Goal: Task Accomplishment & Management: Use online tool/utility

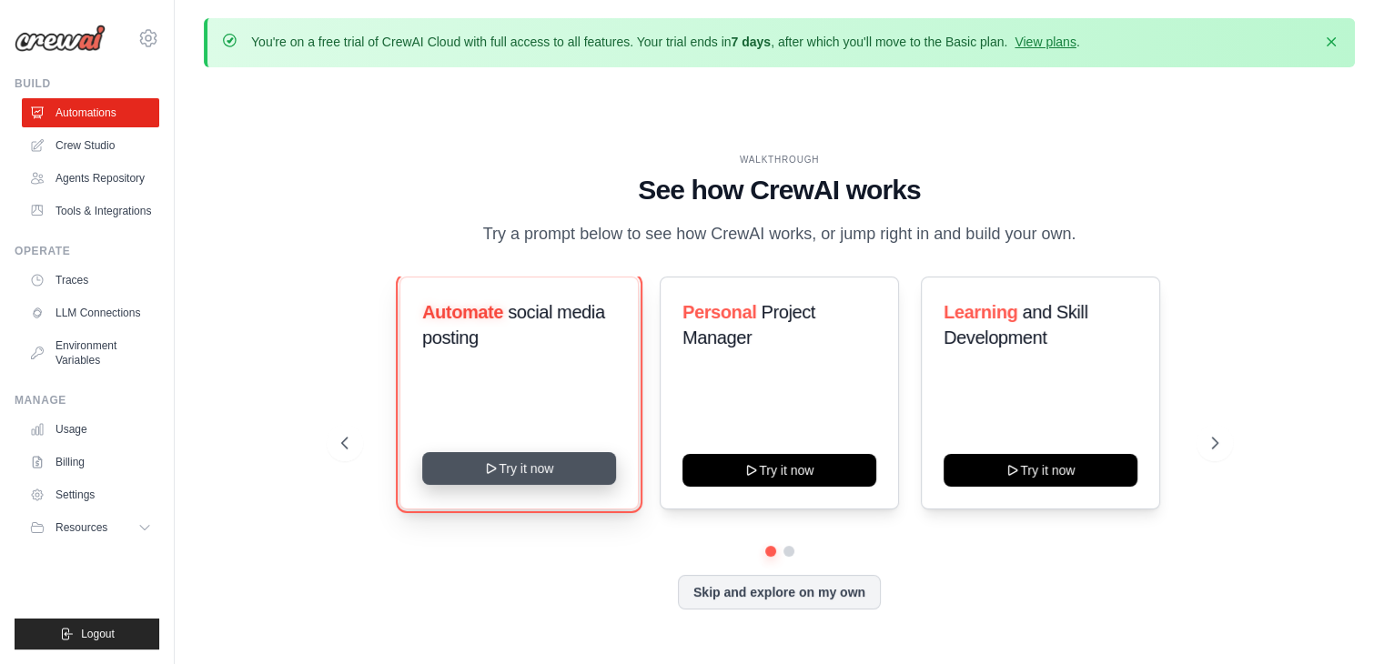
click at [509, 466] on button "Try it now" at bounding box center [519, 468] width 194 height 33
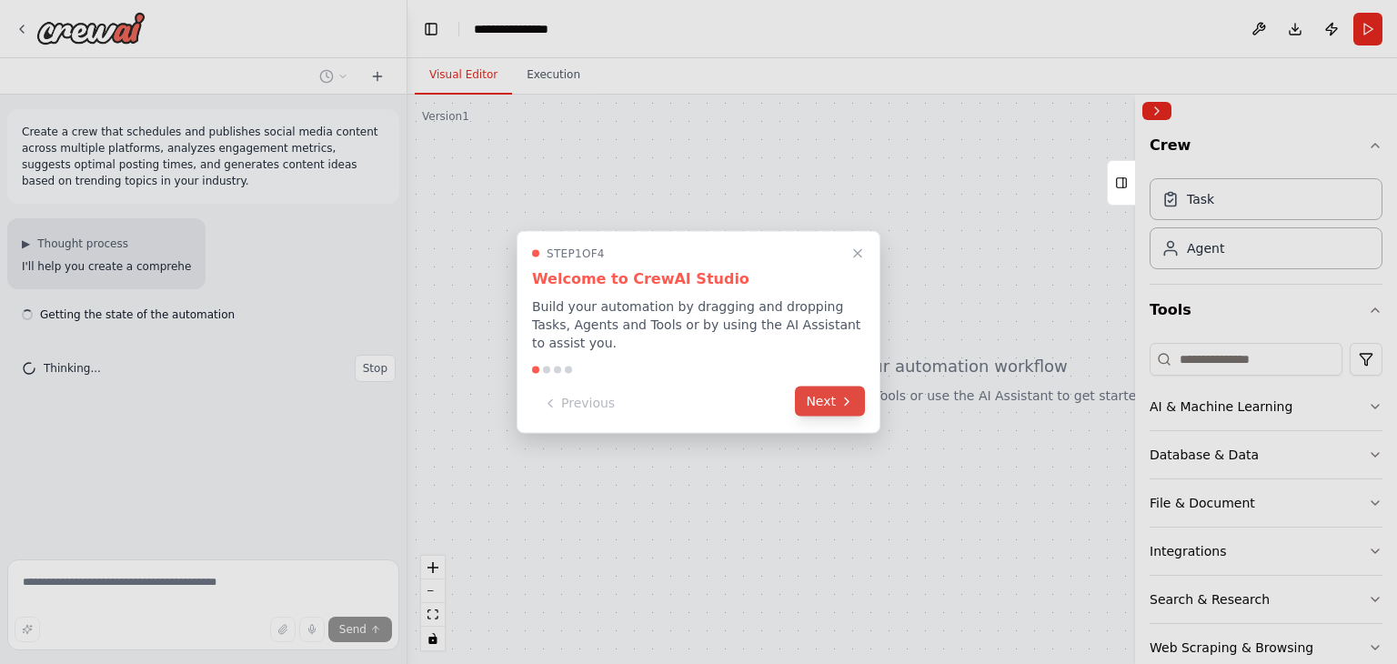
click at [824, 388] on button "Next" at bounding box center [830, 402] width 70 height 30
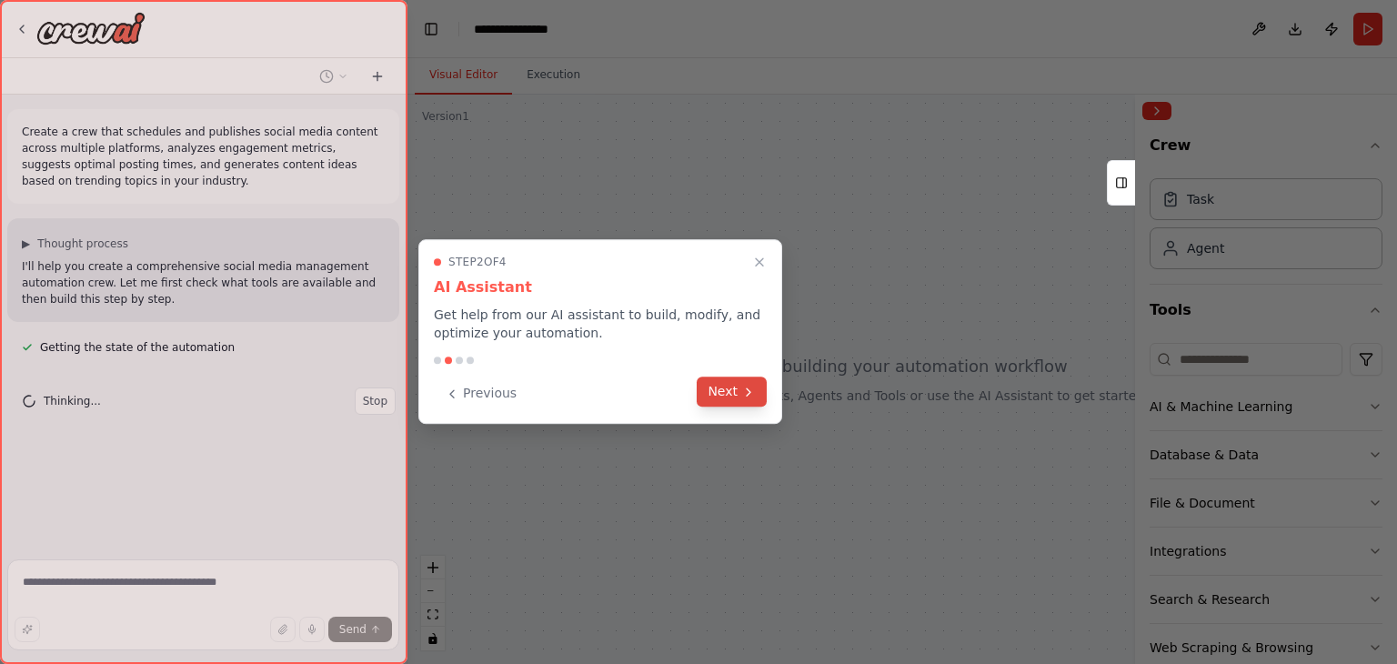
click at [718, 385] on button "Next" at bounding box center [732, 392] width 70 height 30
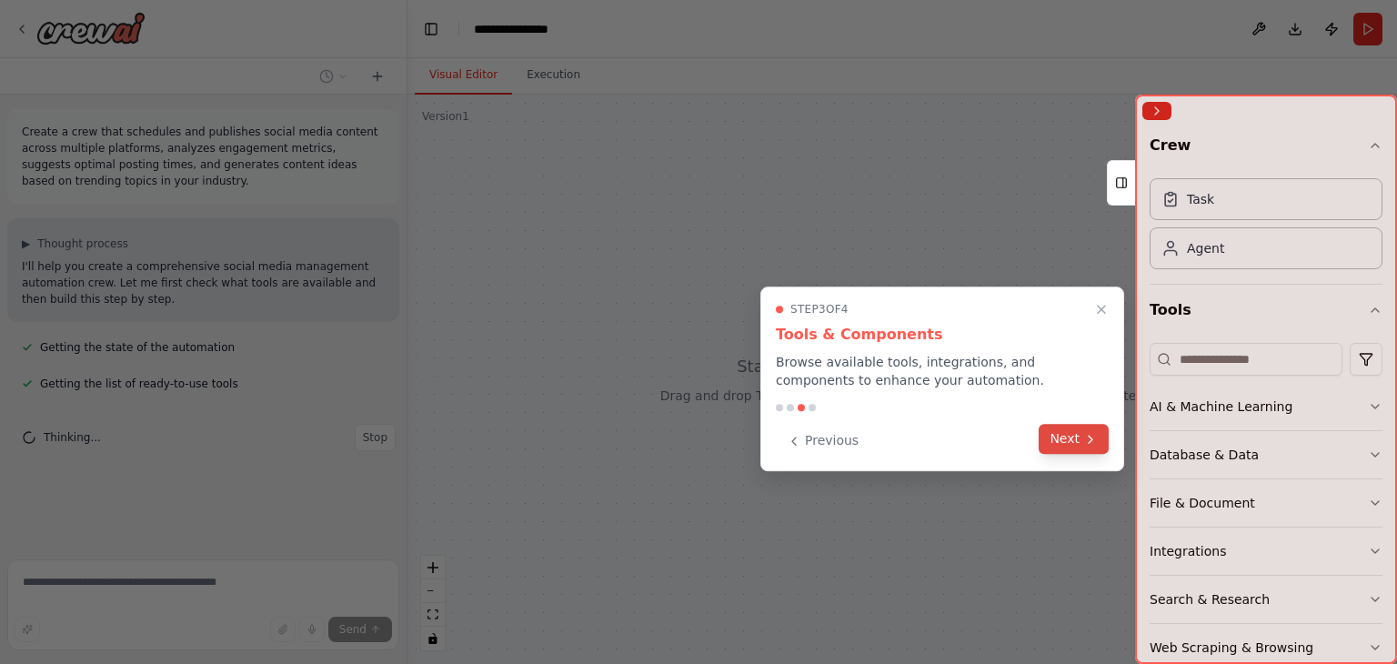
click at [1061, 443] on button "Next" at bounding box center [1074, 439] width 70 height 30
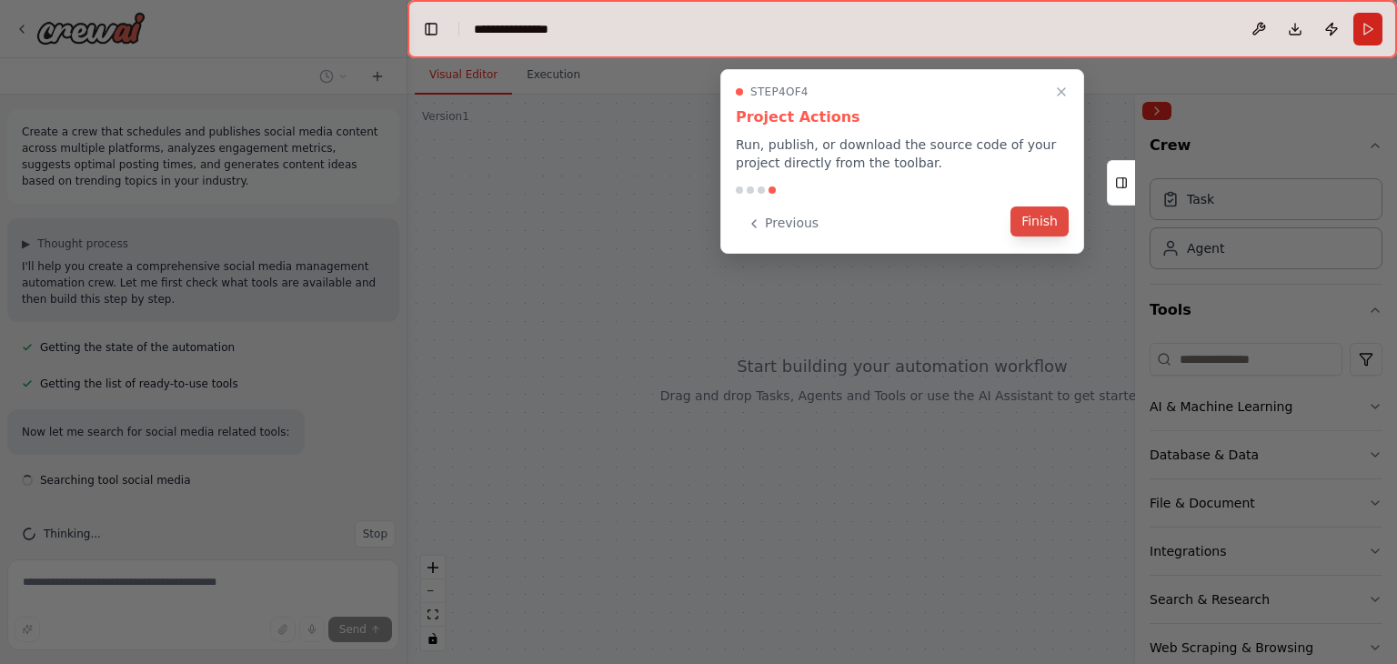
scroll to position [23, 0]
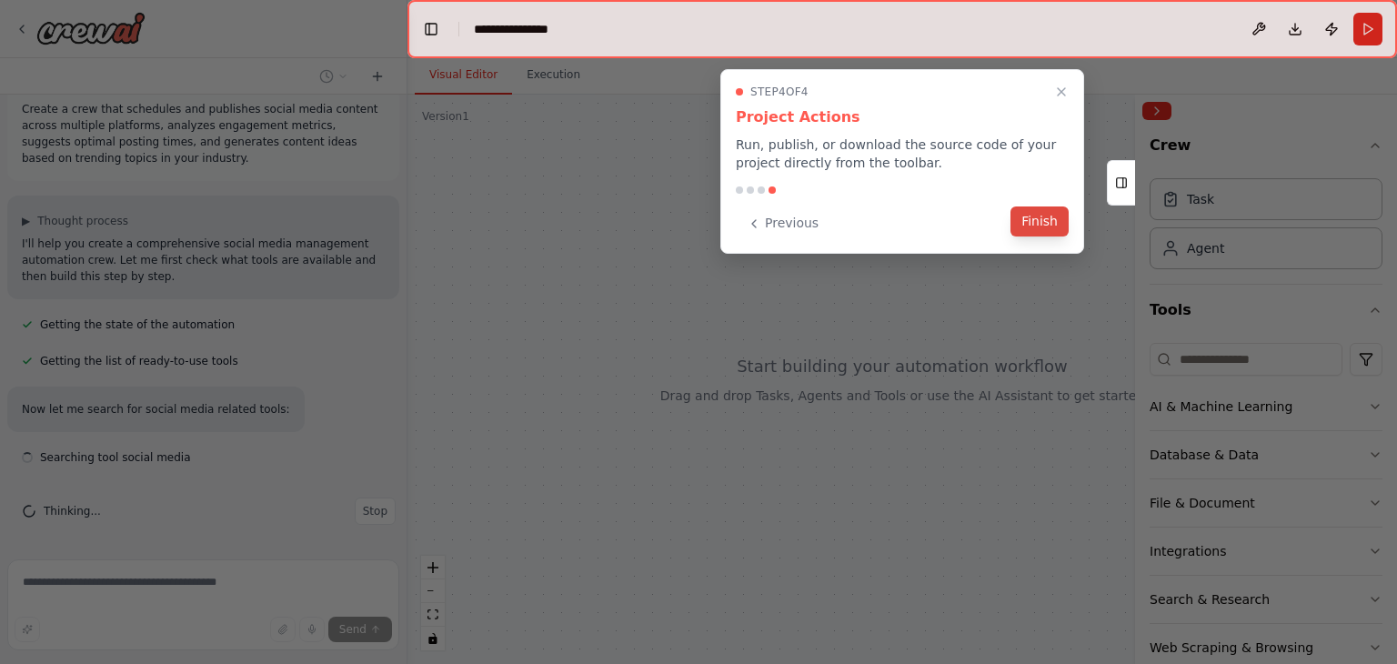
click at [1038, 219] on button "Finish" at bounding box center [1040, 222] width 58 height 30
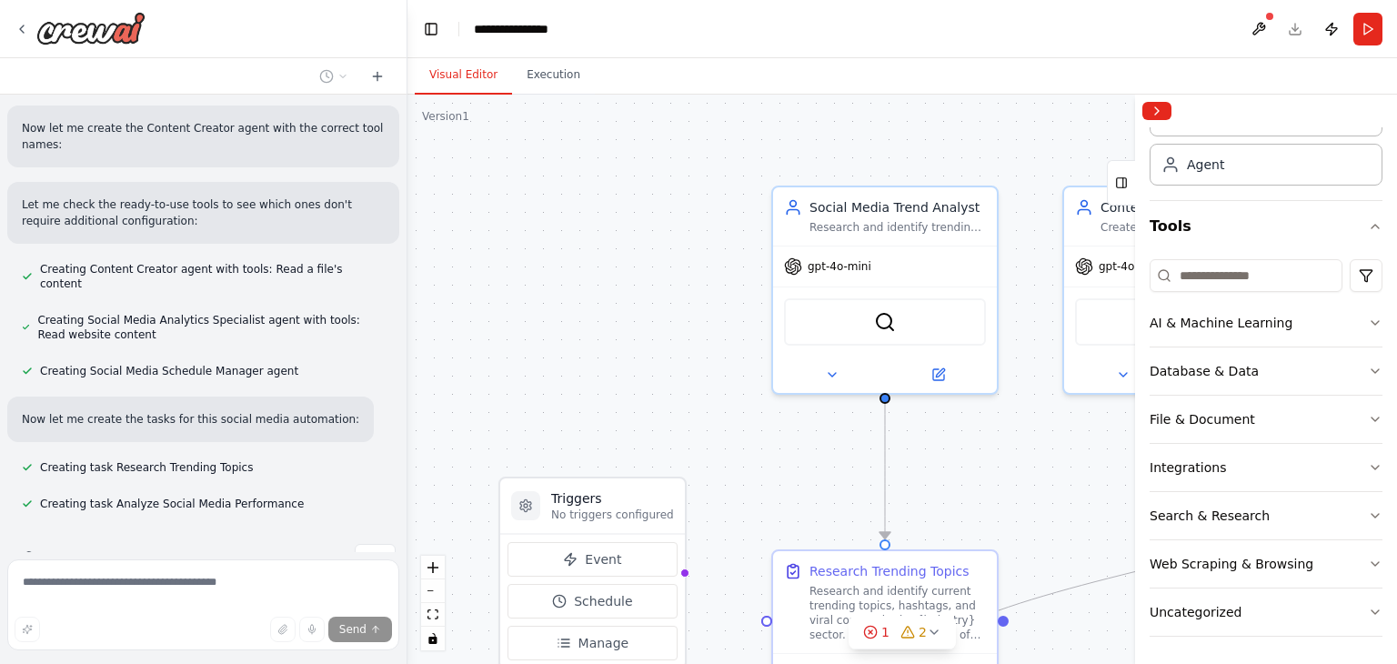
scroll to position [1176, 0]
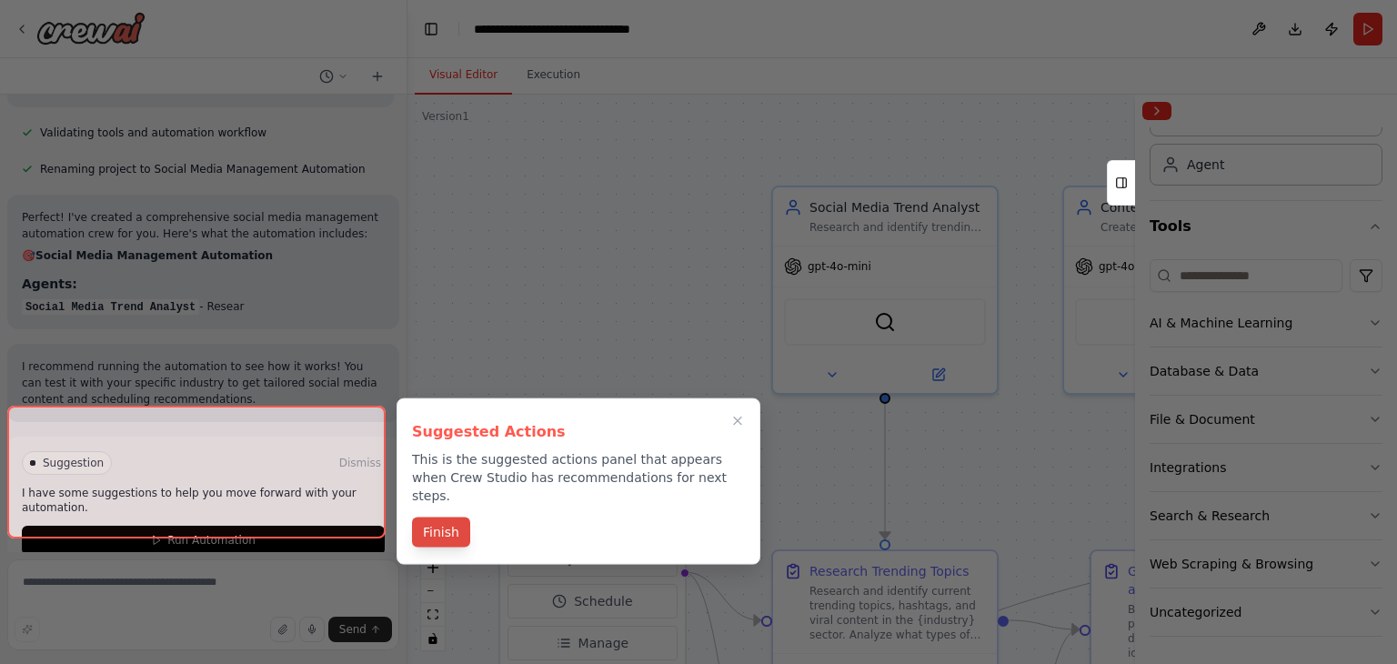
click at [448, 518] on button "Finish" at bounding box center [441, 533] width 58 height 30
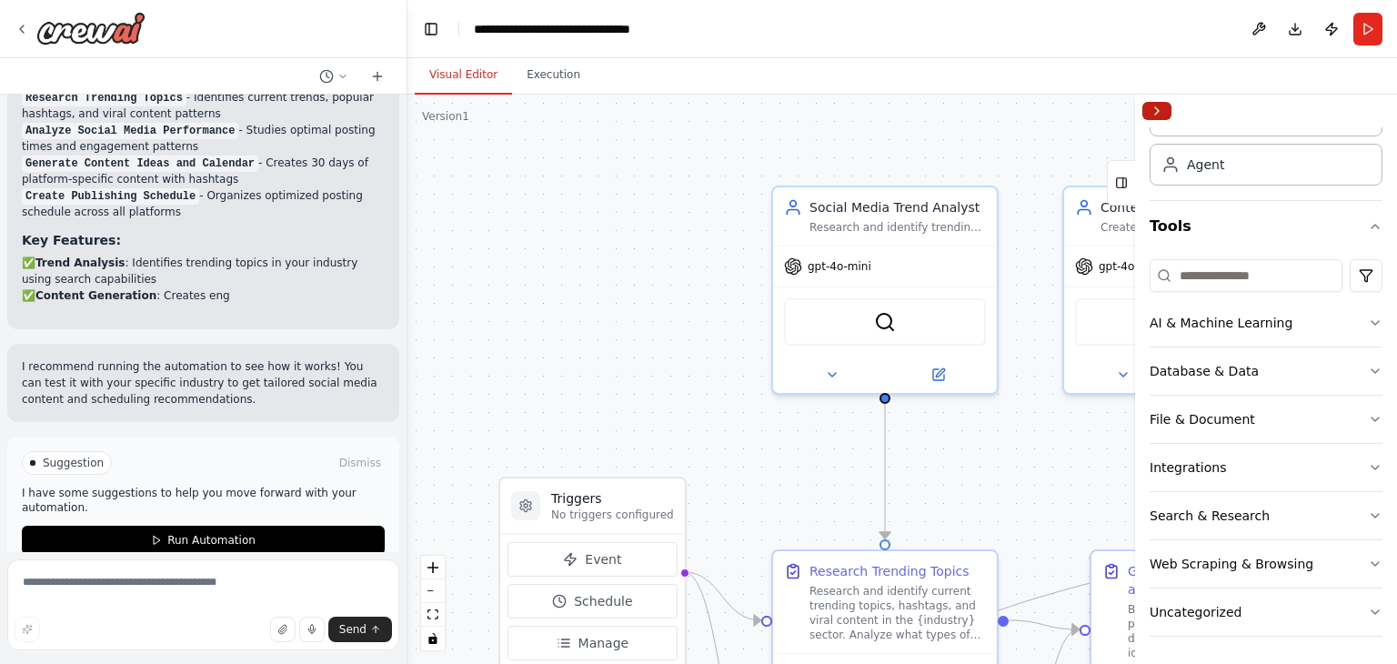
click at [1154, 112] on button "Collapse right sidebar" at bounding box center [1157, 111] width 29 height 18
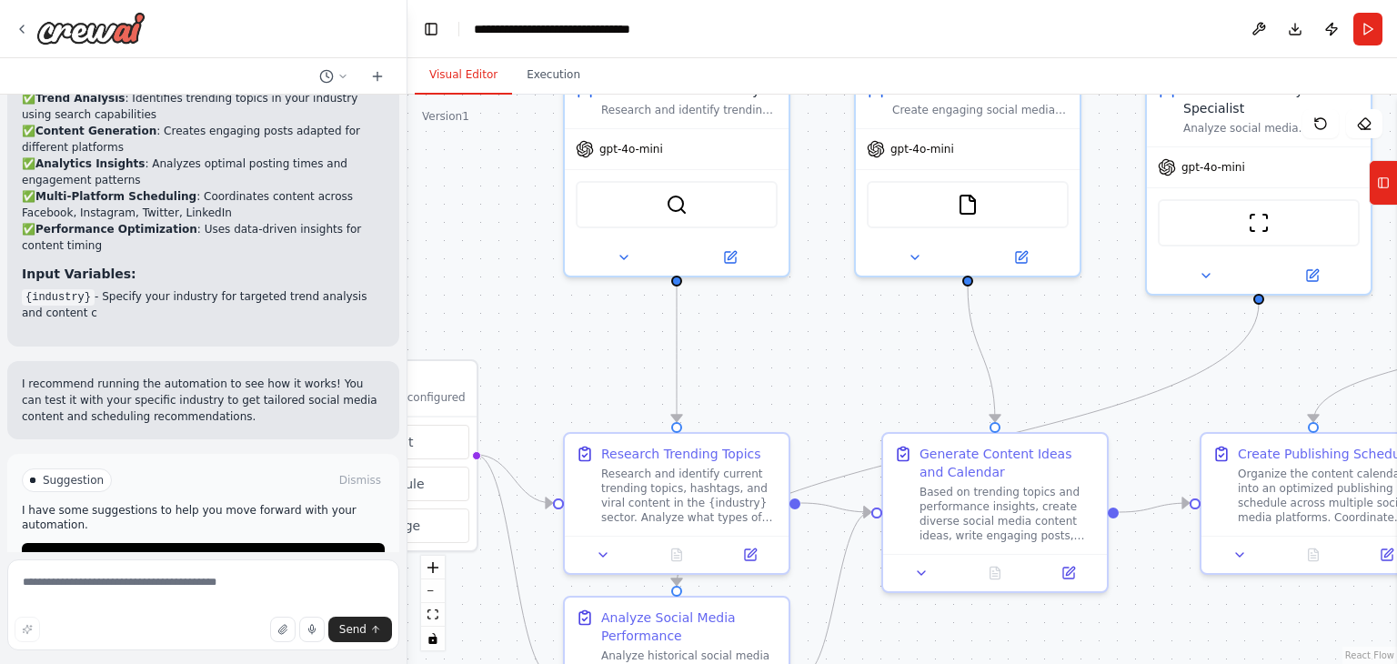
drag, startPoint x: 1307, startPoint y: 476, endPoint x: 1103, endPoint y: 358, distance: 235.9
click at [1103, 358] on div ".deletable-edge-delete-btn { width: 20px; height: 20px; border: 0px solid #ffff…" at bounding box center [903, 379] width 990 height 569
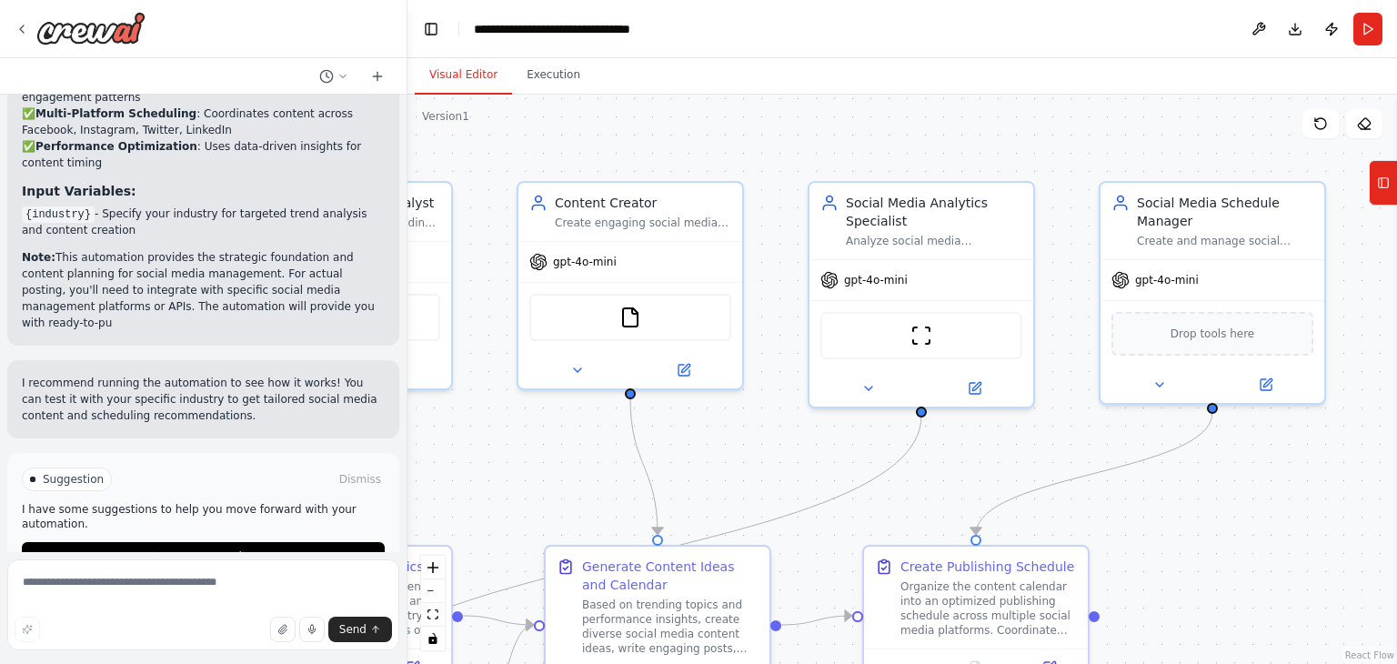
drag, startPoint x: 1103, startPoint y: 358, endPoint x: 729, endPoint y: 471, distance: 390.5
click at [729, 471] on div ".deletable-edge-delete-btn { width: 20px; height: 20px; border: 0px solid #ffff…" at bounding box center [903, 379] width 990 height 569
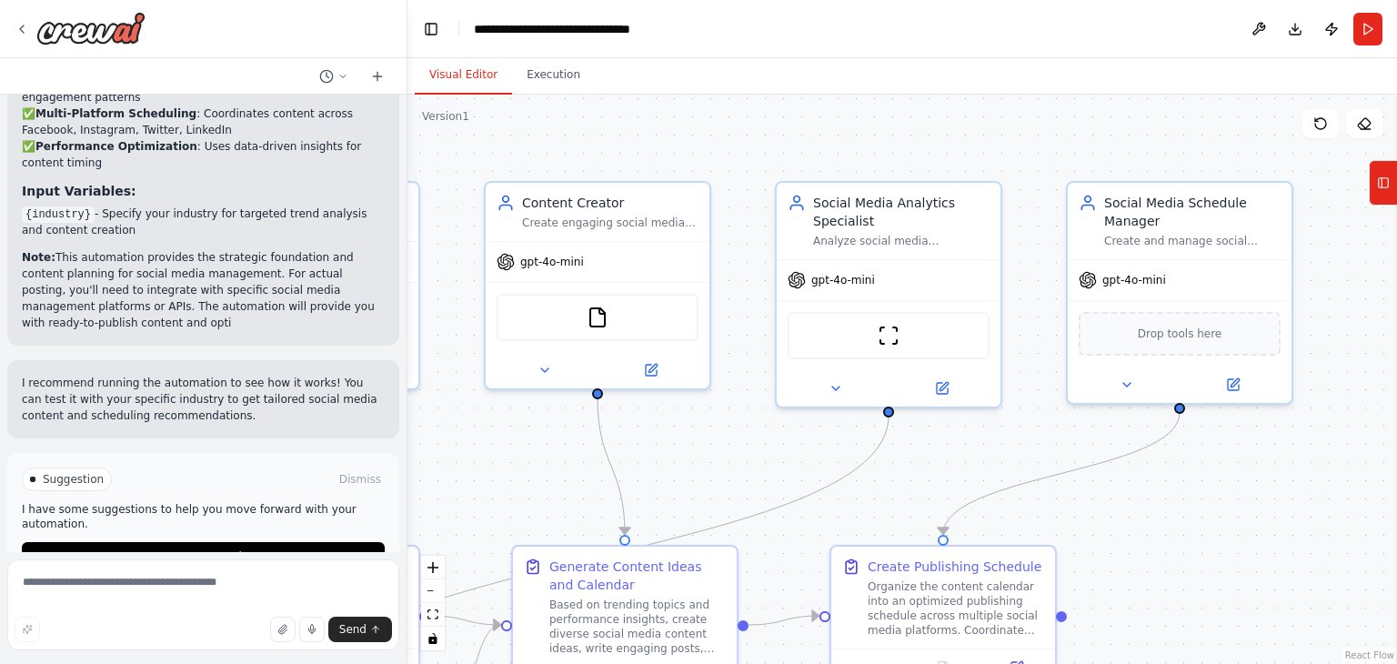
scroll to position [2377, 0]
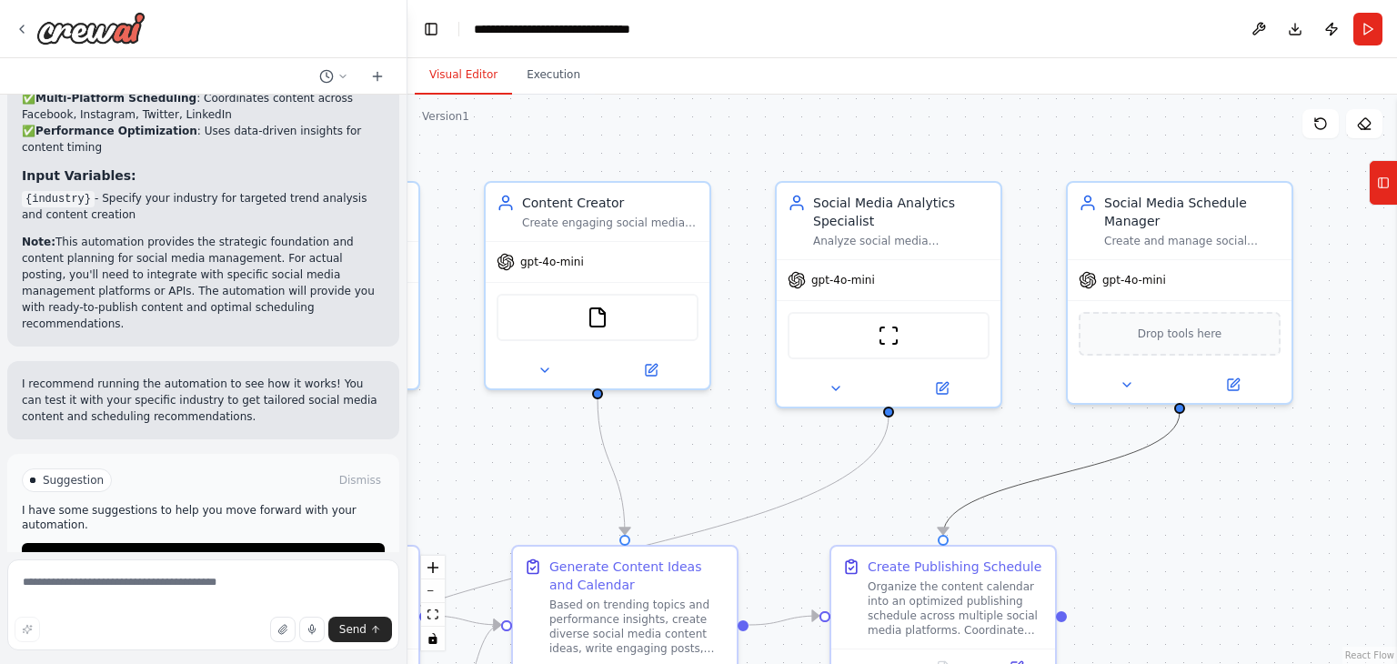
drag, startPoint x: 1050, startPoint y: 478, endPoint x: 964, endPoint y: 455, distance: 88.5
click at [964, 455] on div ".deletable-edge-delete-btn { width: 20px; height: 20px; border: 0px solid #ffff…" at bounding box center [903, 379] width 990 height 569
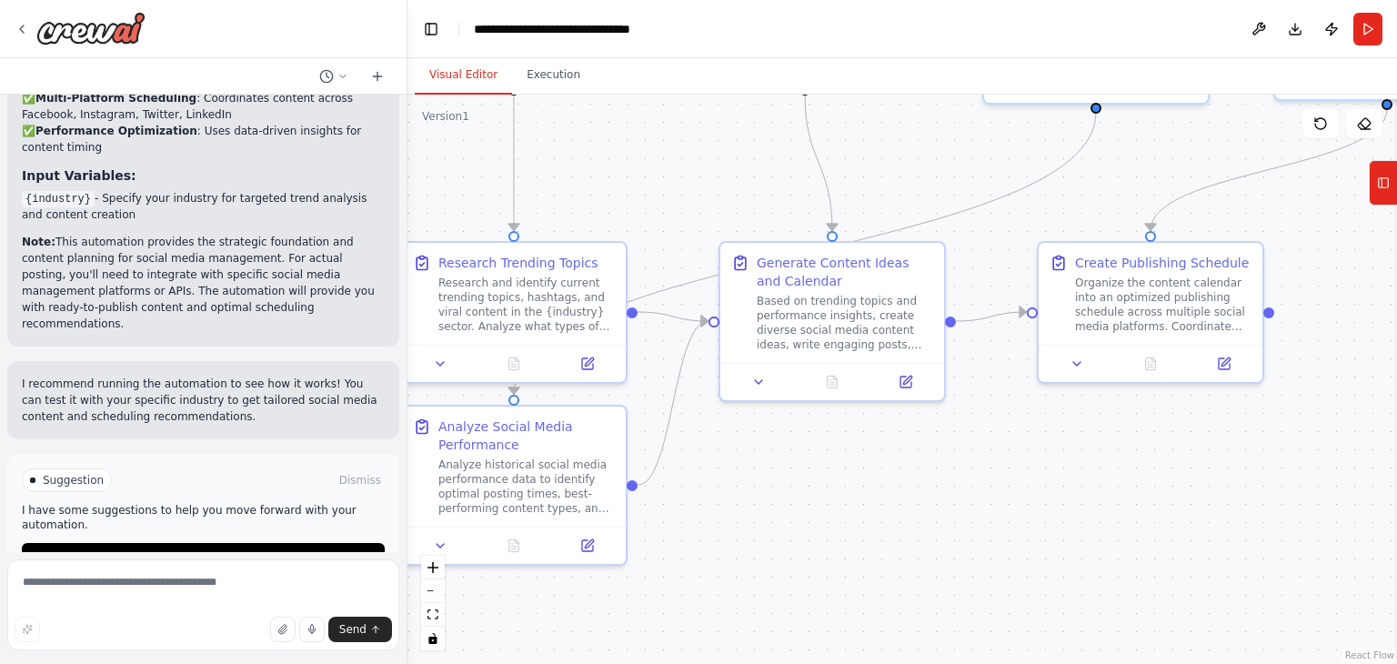
drag, startPoint x: 964, startPoint y: 455, endPoint x: 1174, endPoint y: 150, distance: 369.7
click at [1174, 150] on div ".deletable-edge-delete-btn { width: 20px; height: 20px; border: 0px solid #ffff…" at bounding box center [903, 379] width 990 height 569
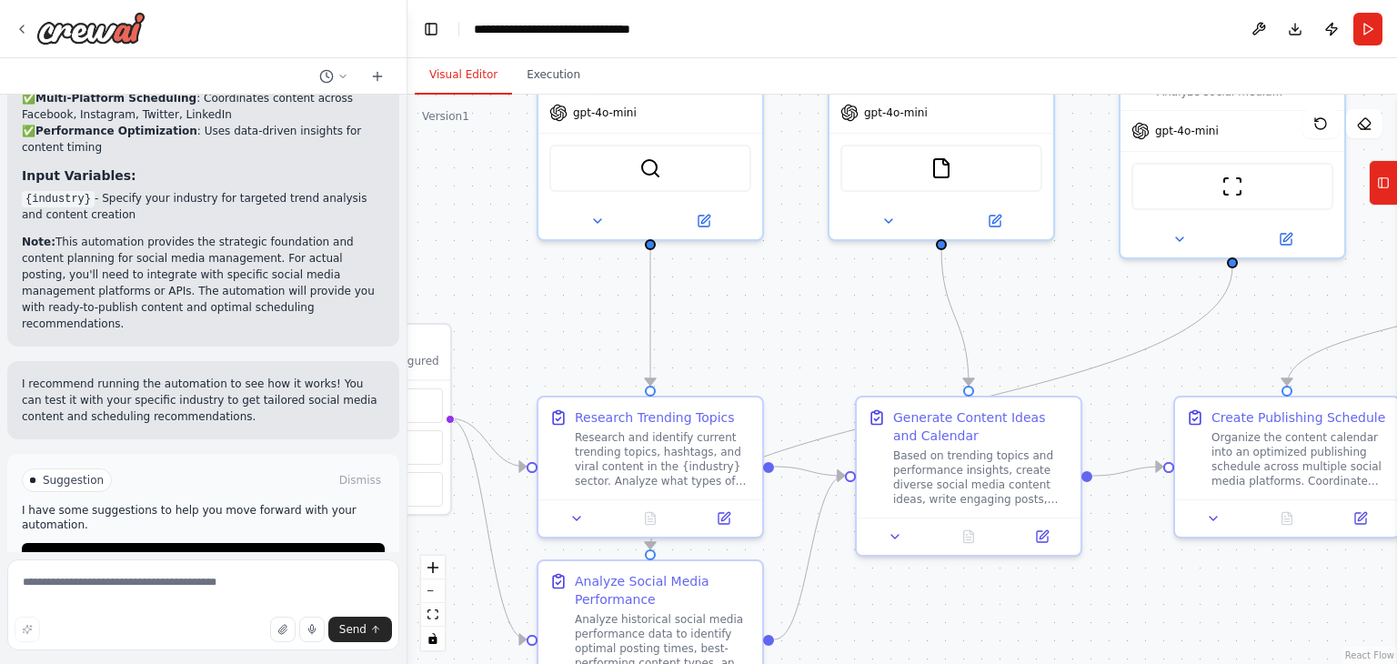
drag, startPoint x: 881, startPoint y: 550, endPoint x: 1015, endPoint y: 706, distance: 205.7
click at [1015, 663] on html "Create a crew that schedules and publishes social media content across multiple…" at bounding box center [698, 332] width 1397 height 664
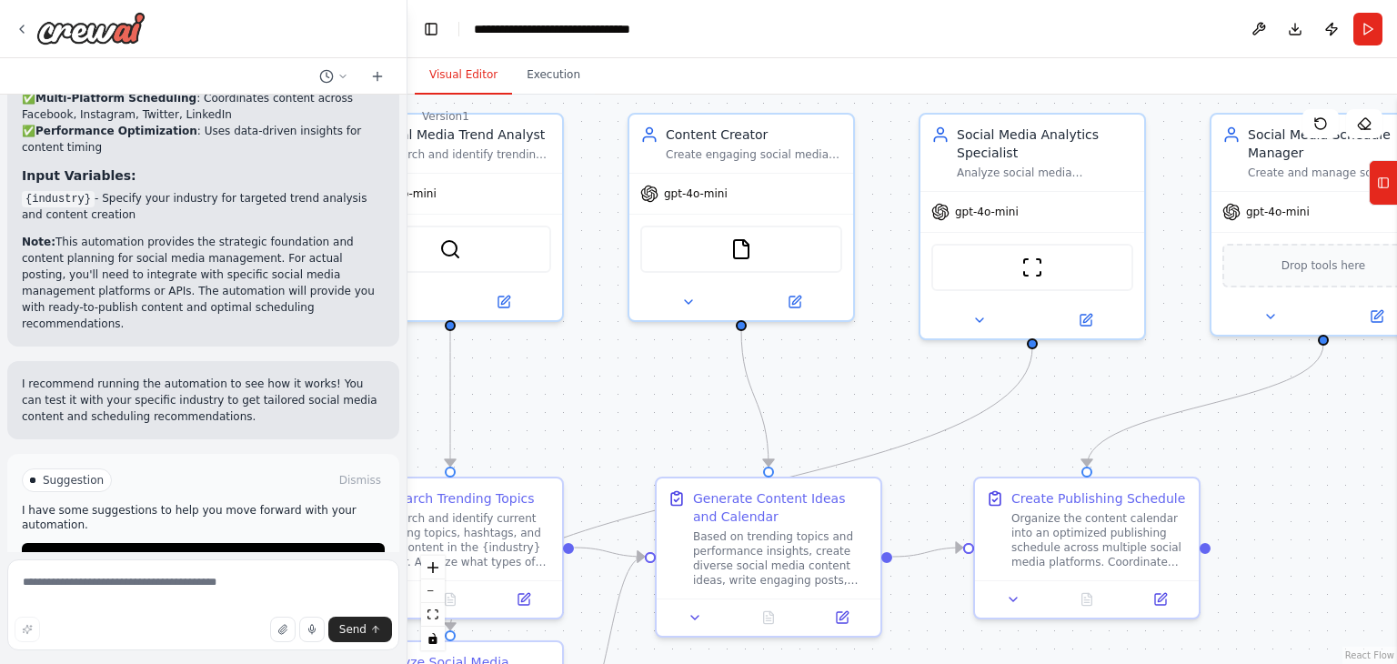
drag, startPoint x: 815, startPoint y: 292, endPoint x: 645, endPoint y: 368, distance: 186.1
click at [645, 368] on div ".deletable-edge-delete-btn { width: 20px; height: 20px; border: 0px solid #ffff…" at bounding box center [903, 379] width 990 height 569
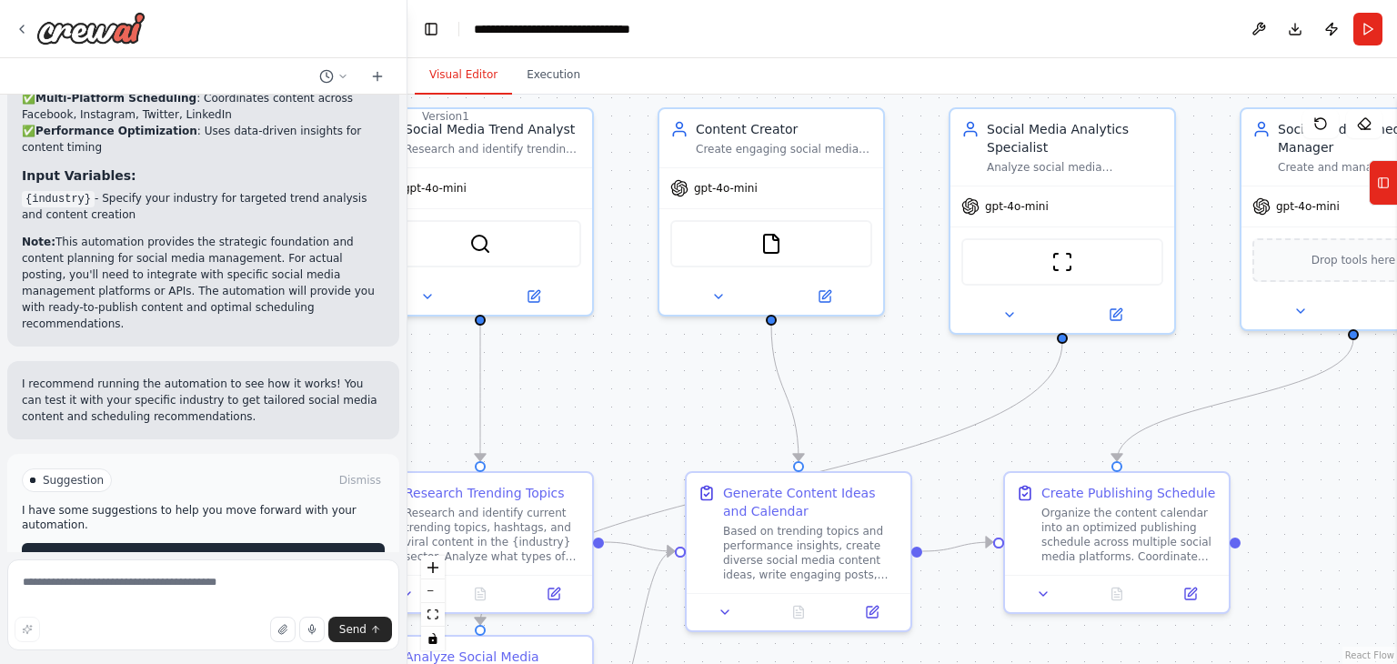
click at [216, 550] on span "Run Automation" at bounding box center [211, 557] width 88 height 15
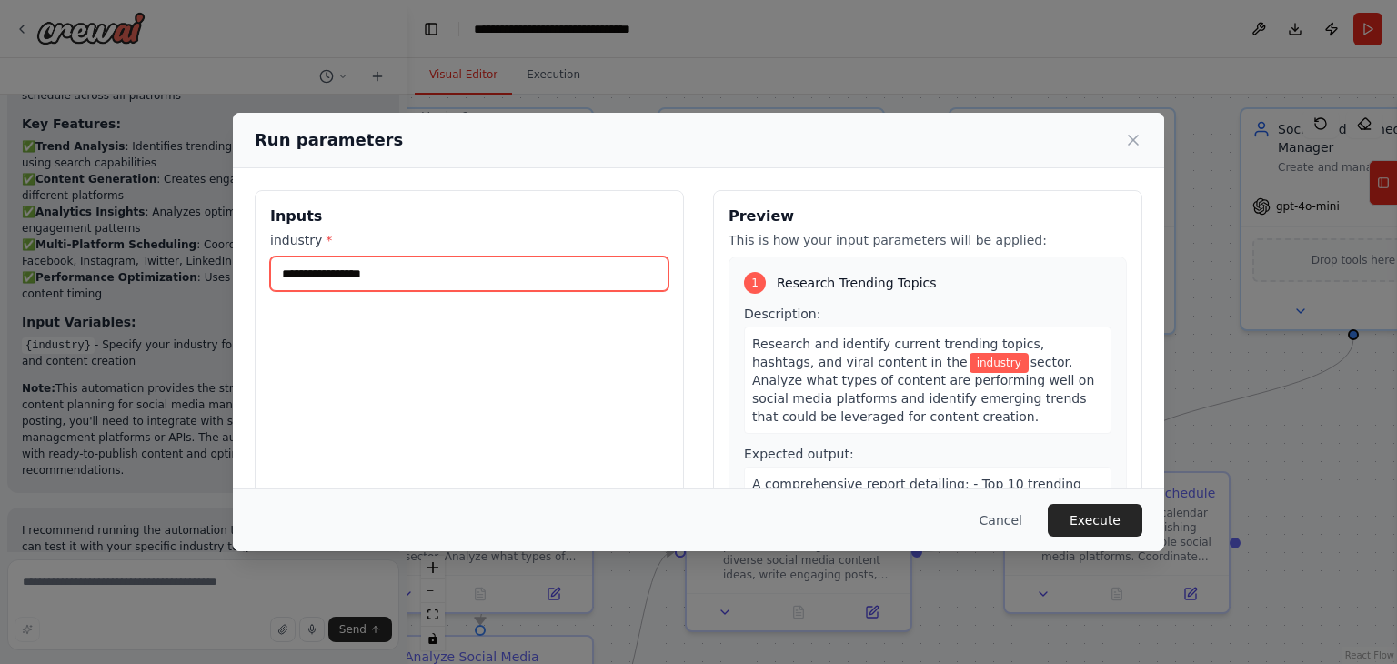
click at [437, 262] on input "industry *" at bounding box center [469, 274] width 398 height 35
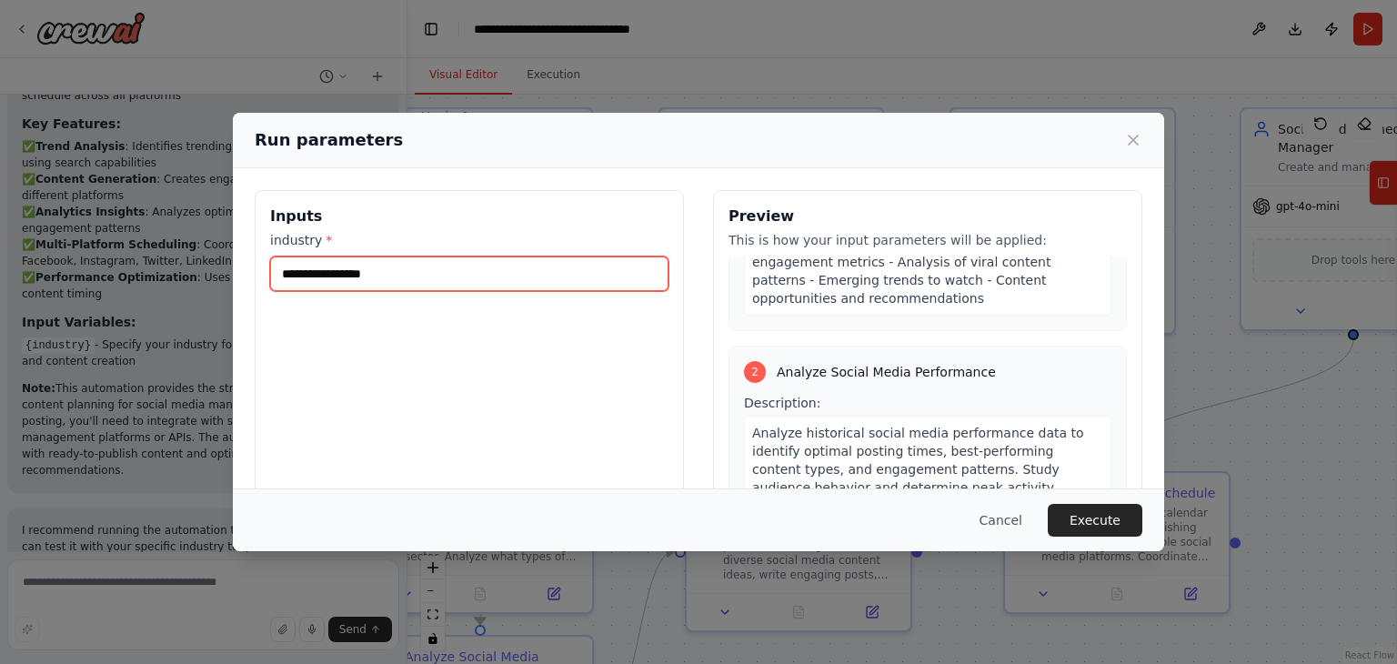
scroll to position [0, 0]
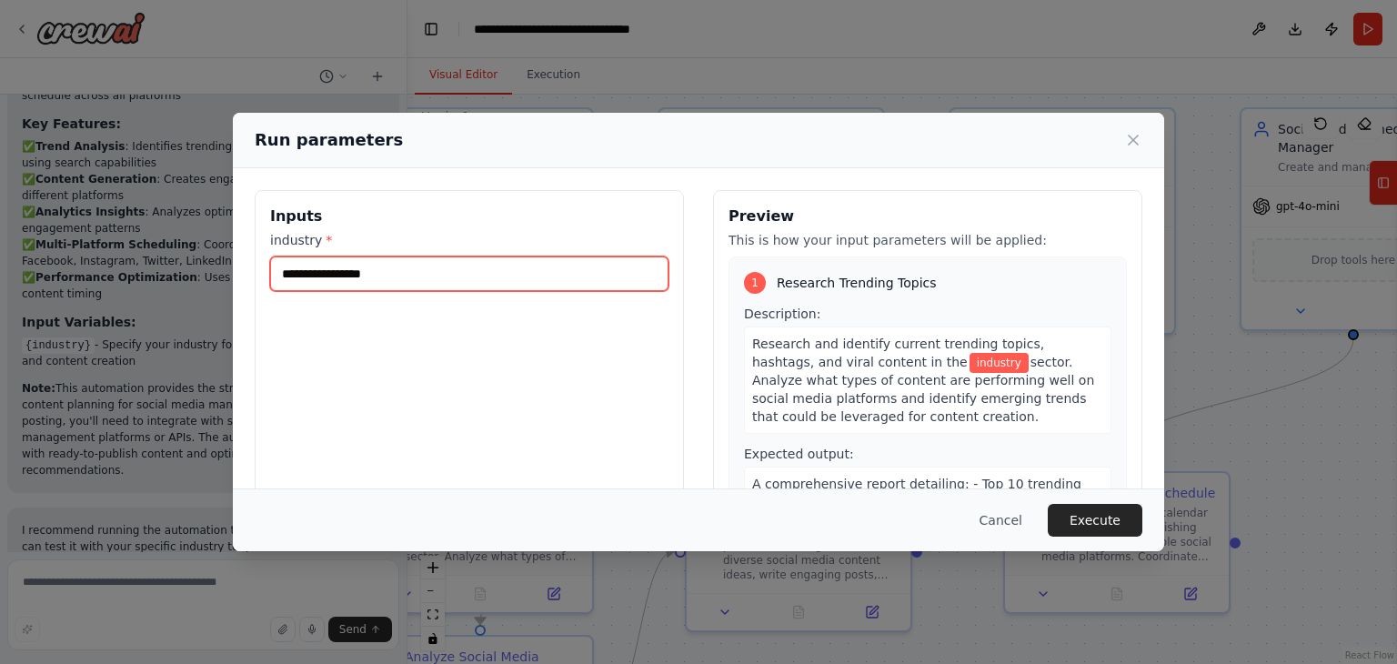
click at [433, 270] on input "industry *" at bounding box center [469, 274] width 398 height 35
type input "*"
type input "**********"
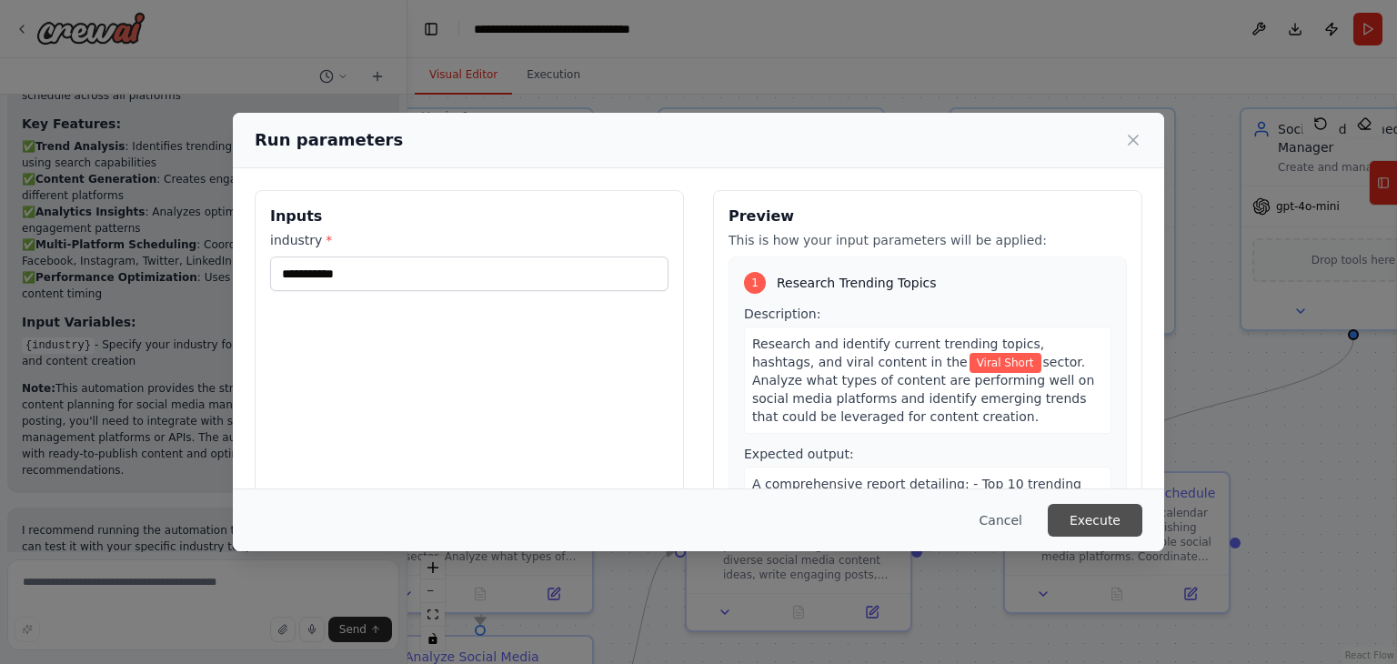
click at [1084, 522] on button "Execute" at bounding box center [1095, 520] width 95 height 33
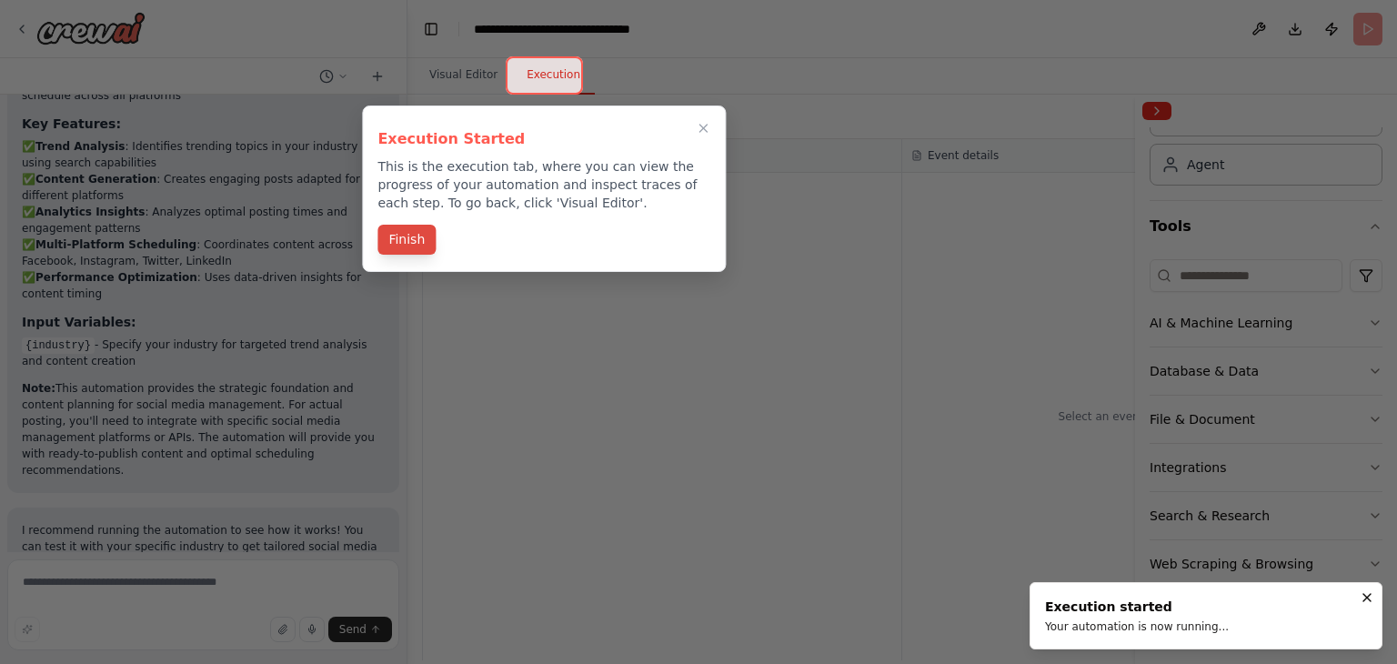
click at [417, 240] on button "Finish" at bounding box center [407, 240] width 58 height 30
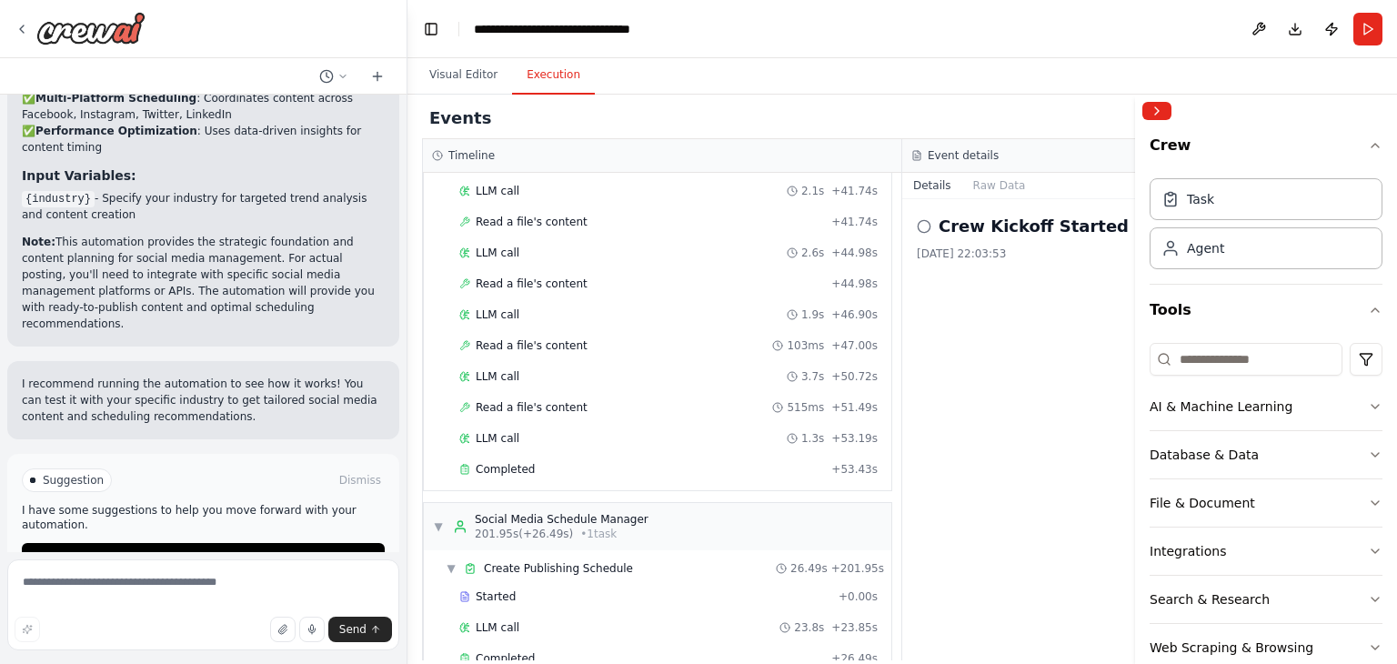
scroll to position [84, 0]
